Goal: Task Accomplishment & Management: Complete application form

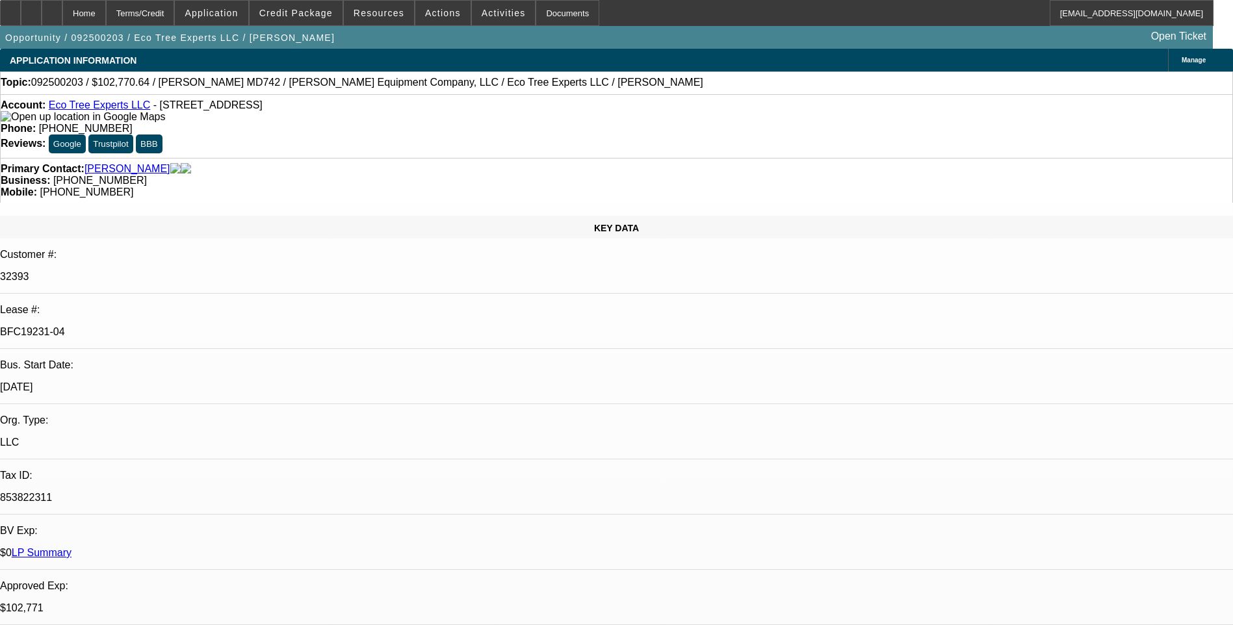
select select "0"
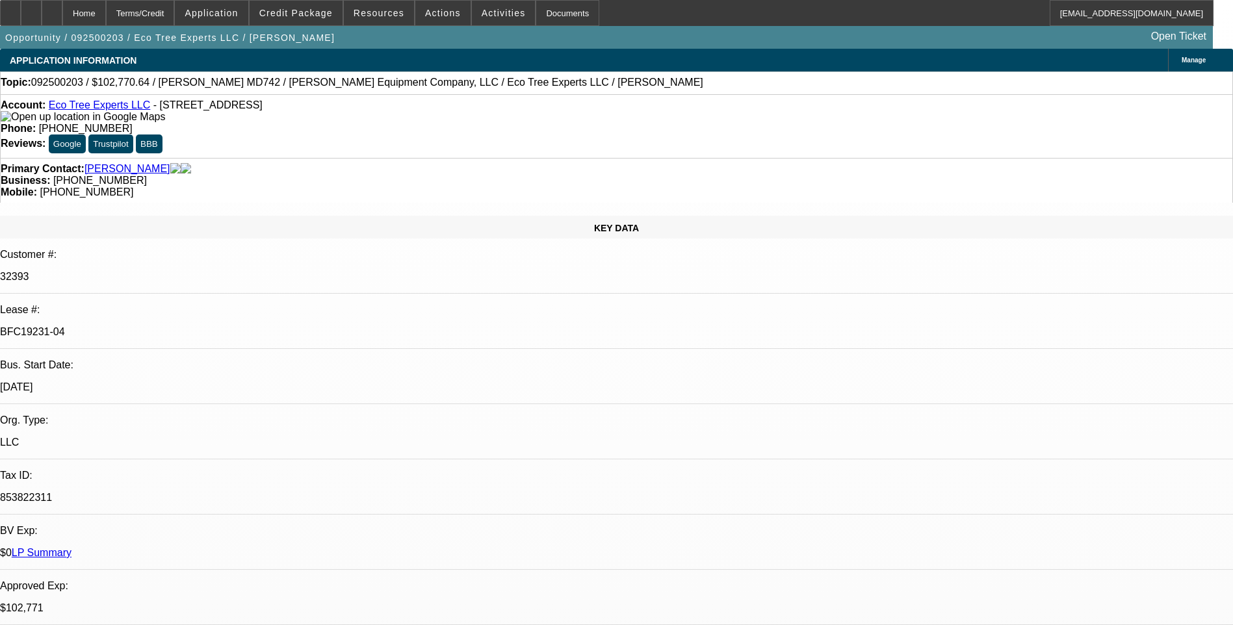
select select "0"
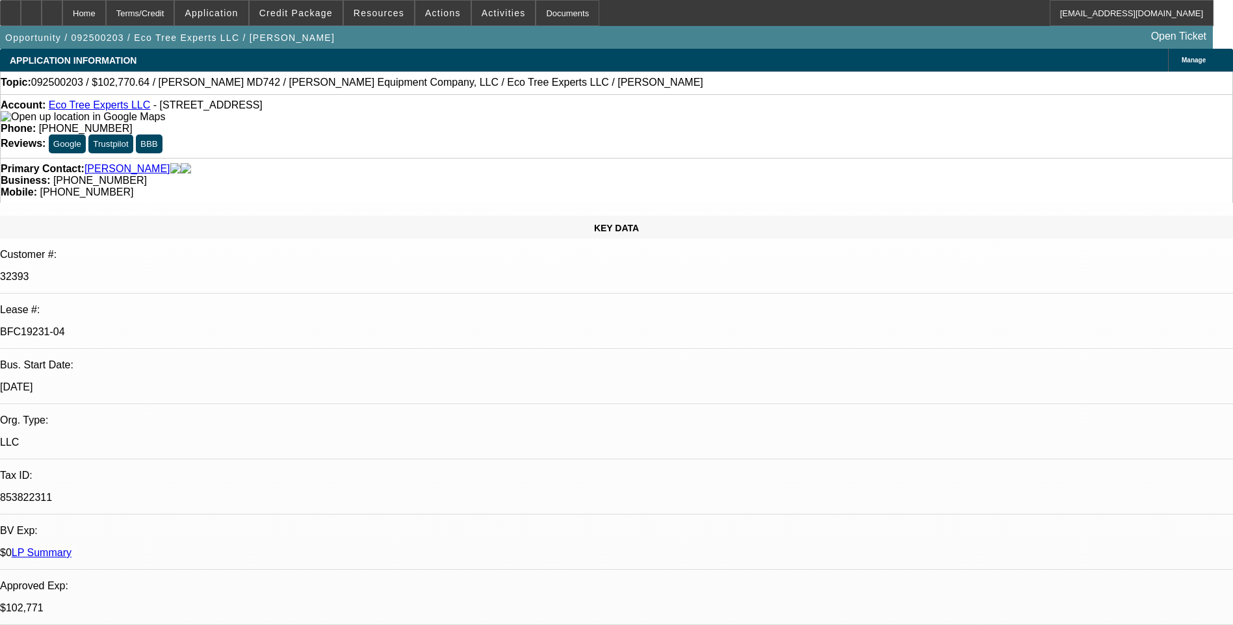
select select "0"
select select "1"
select select "6"
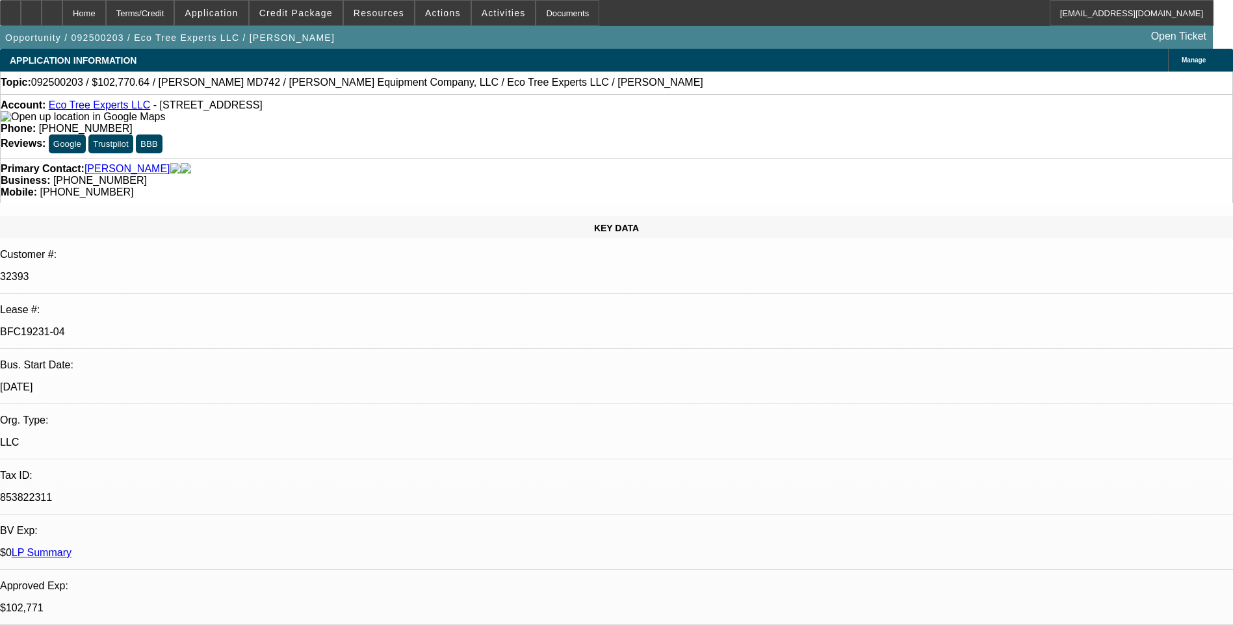
select select "1"
select select "6"
select select "1"
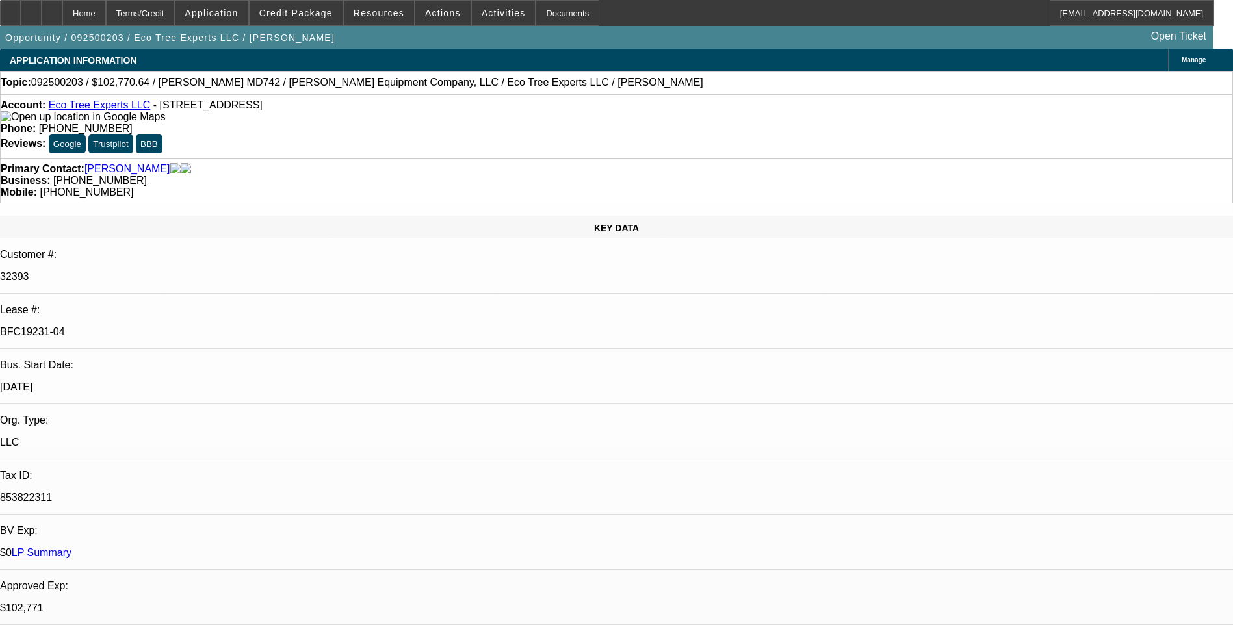
select select "6"
select select "1"
select select "6"
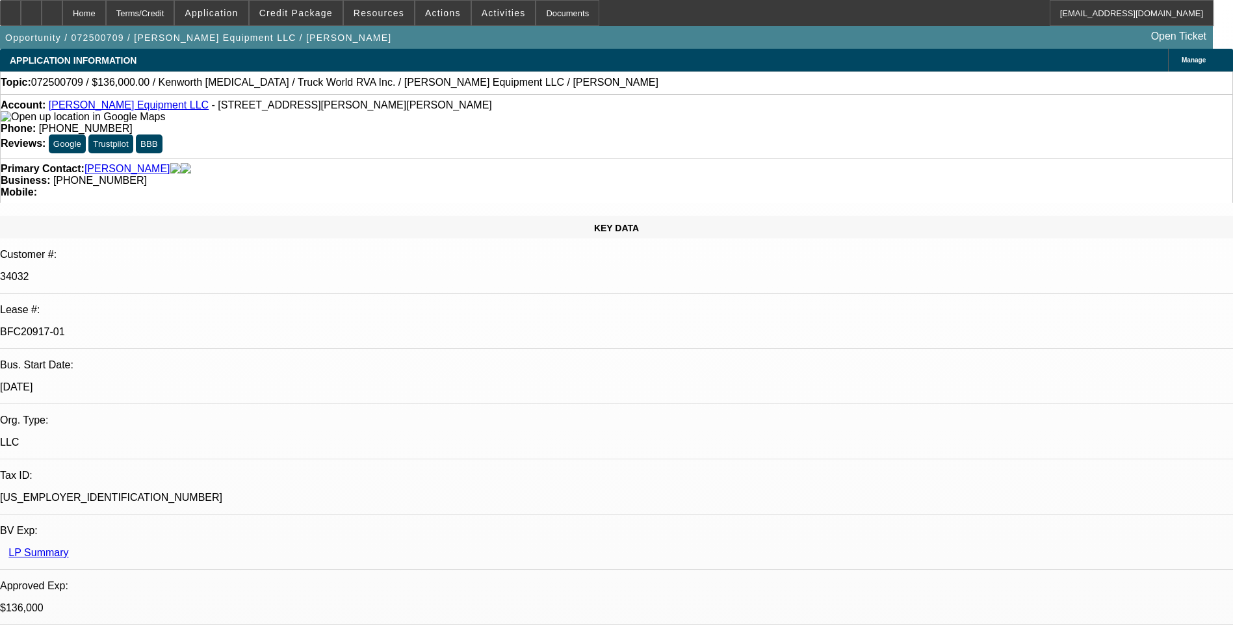
select select "0.15"
select select "2"
select select "0"
select select "0.15"
select select "2"
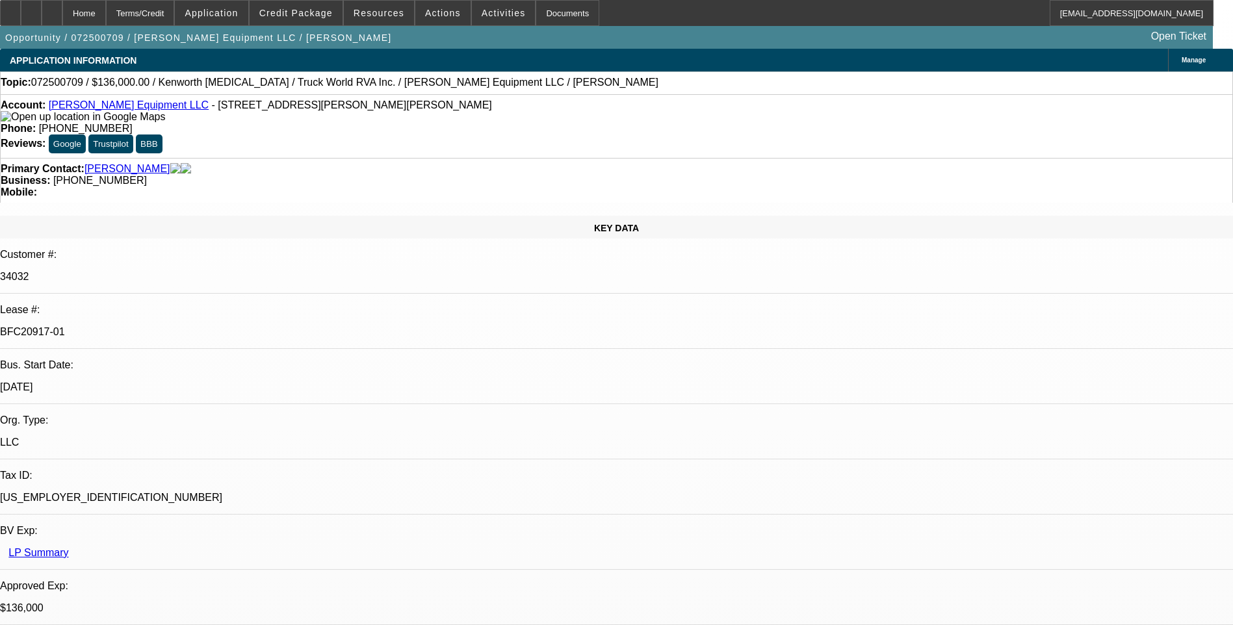
select select "0"
select select "0.15"
select select "2"
select select "0"
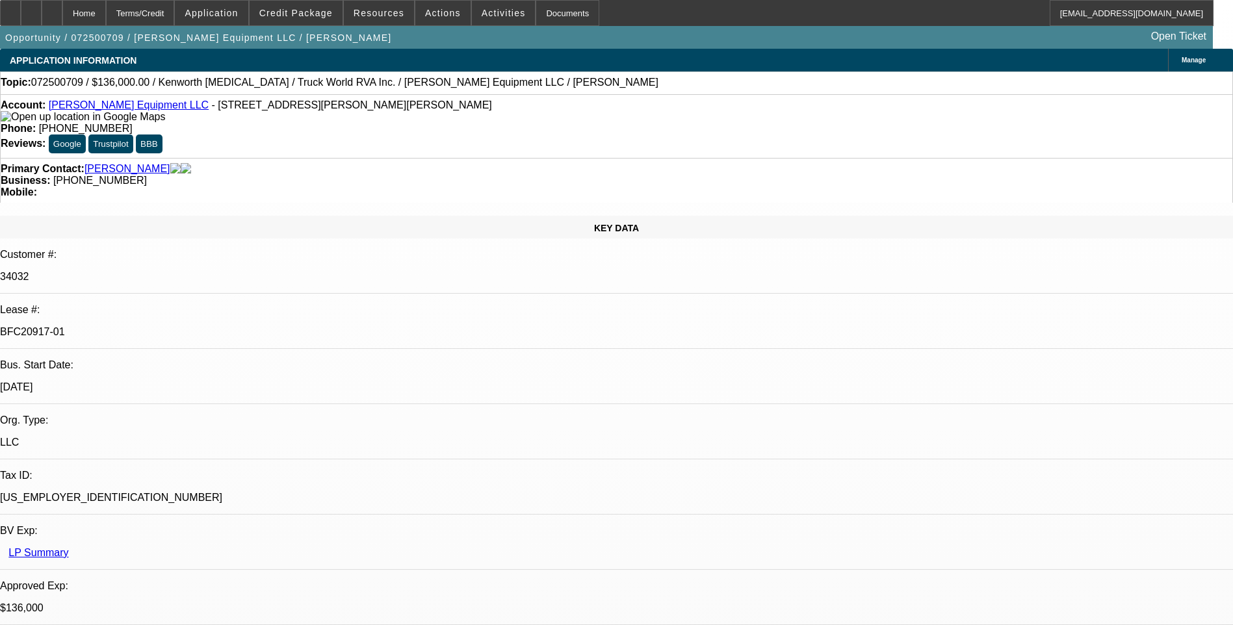
select select "2"
select select "0"
select select "1"
select select "2"
select select "6"
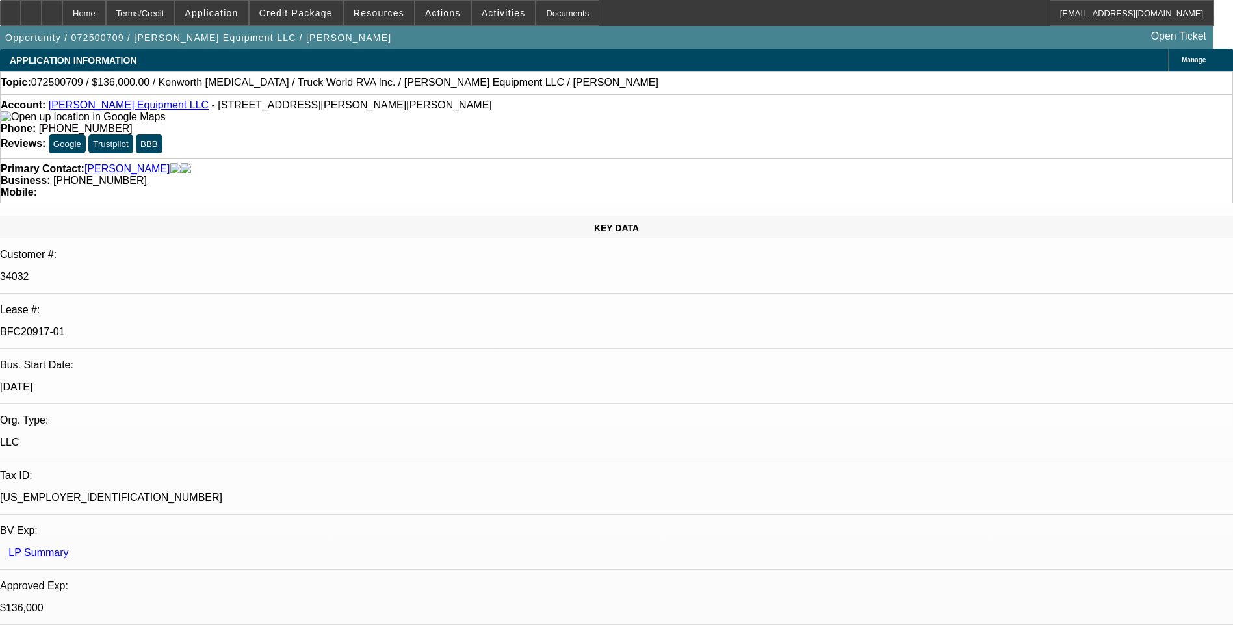
select select "1"
select select "2"
select select "6"
select select "1"
select select "2"
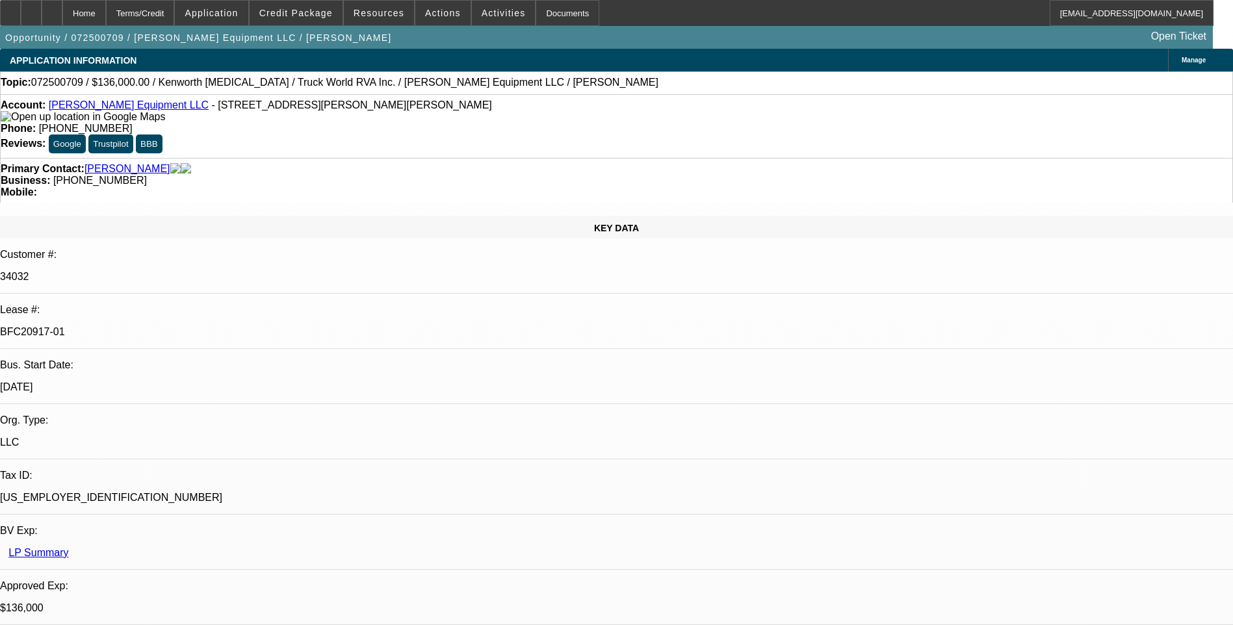
select select "6"
select select "1"
select select "2"
select select "6"
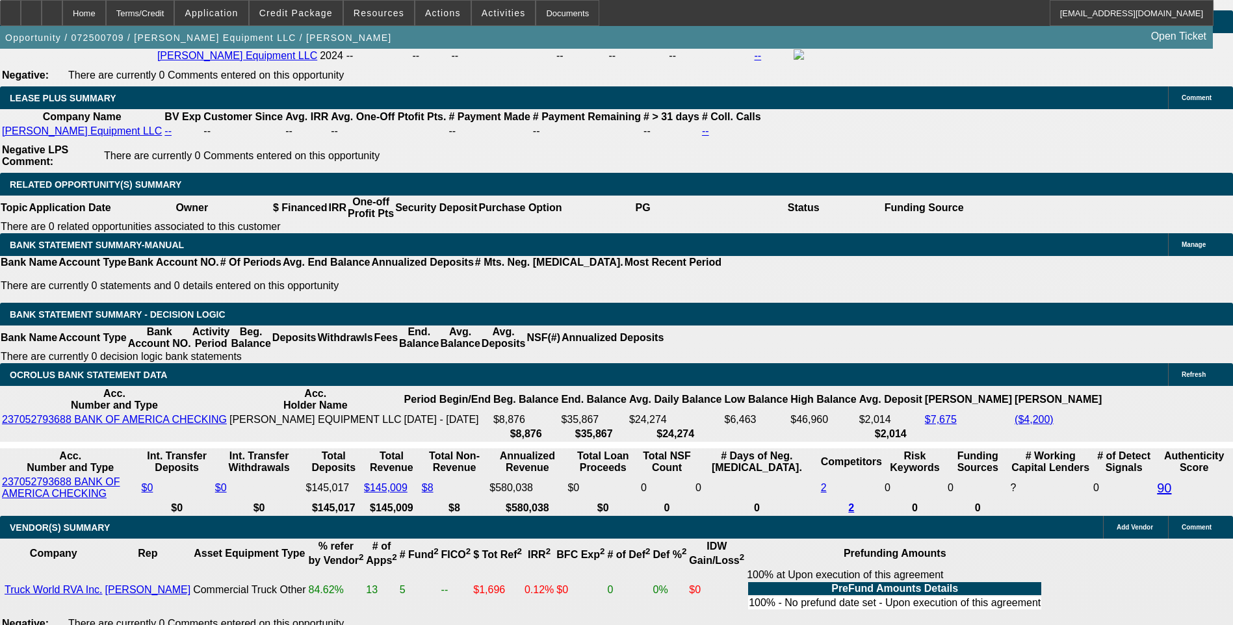
scroll to position [2080, 0]
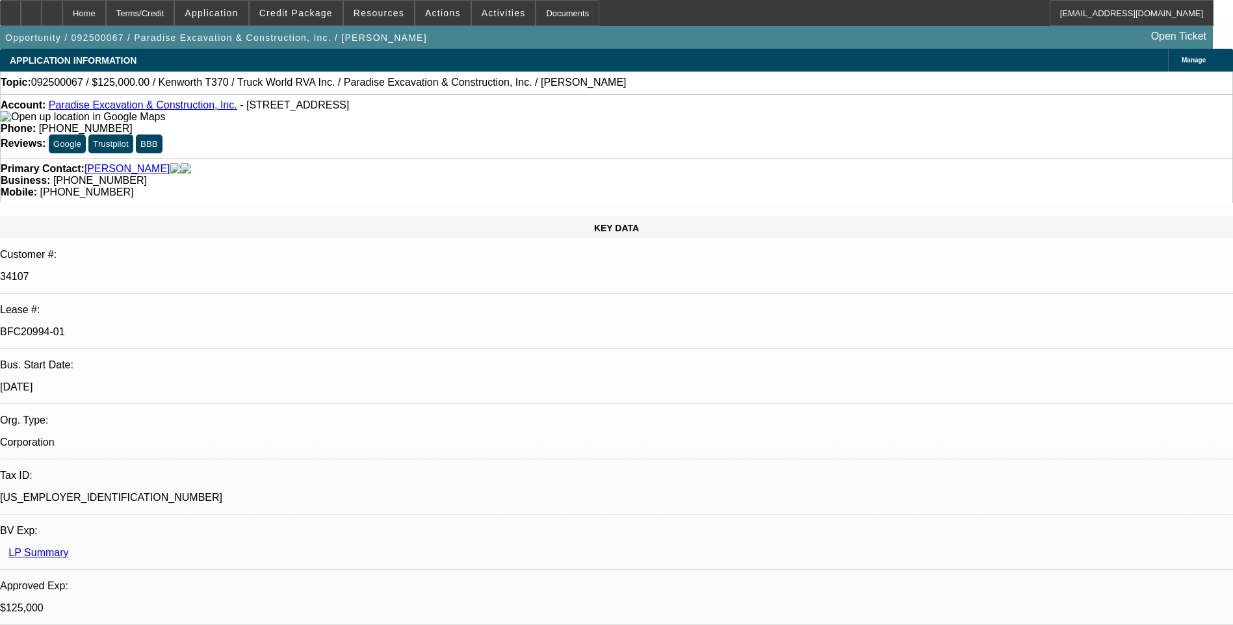
select select "0"
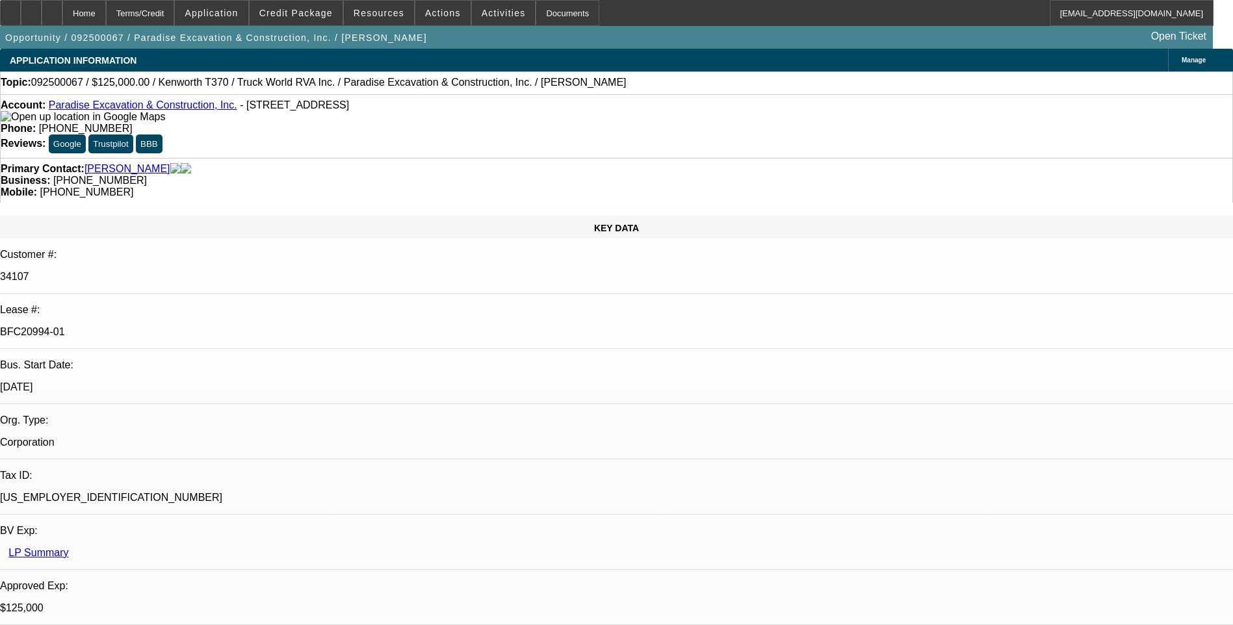
select select "0"
select select "1"
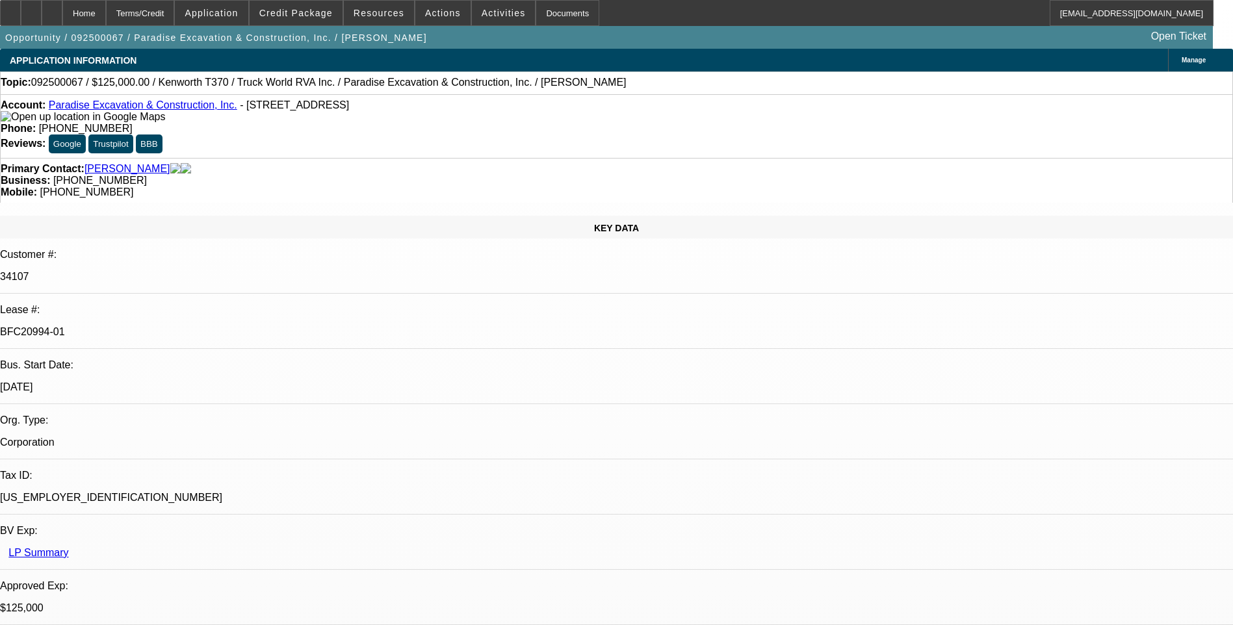
select select "1"
select select "6"
select select "1"
select select "6"
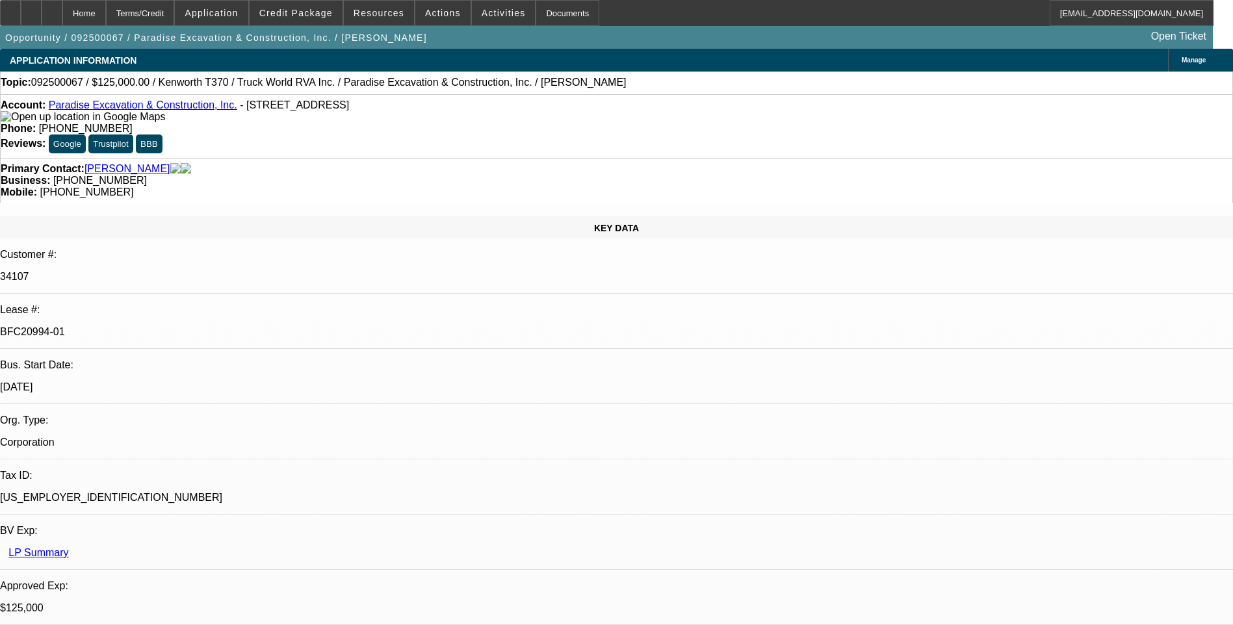
select select "1"
select select "6"
